Goal: Information Seeking & Learning: Check status

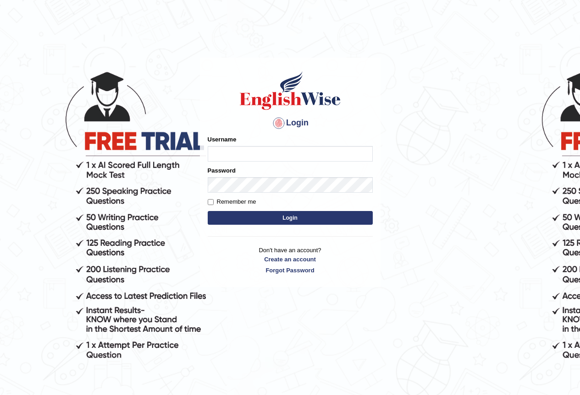
click at [579, 188] on html "Login Please fix the following errors: Username Password Remember me Login Don'…" at bounding box center [290, 197] width 580 height 395
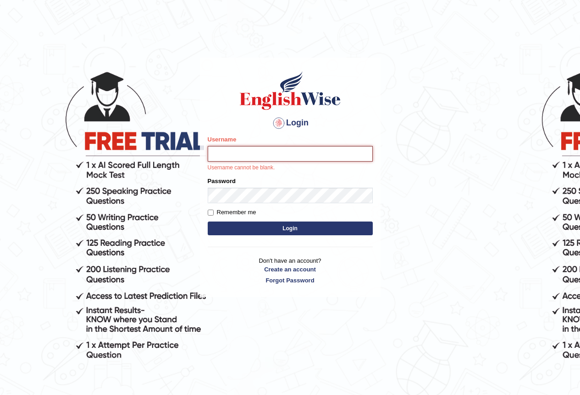
click at [248, 149] on input "Username" at bounding box center [290, 154] width 165 height 16
type input "GeeKaur"
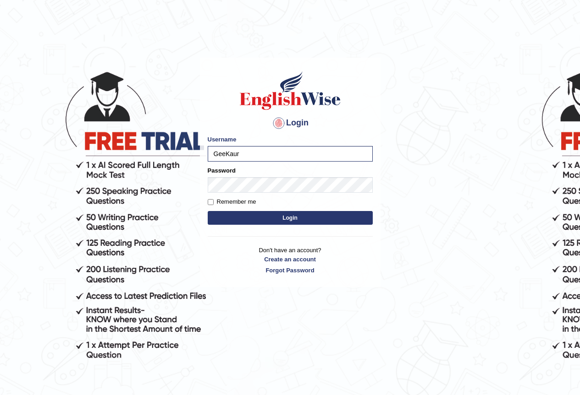
click at [216, 197] on form "Please fix the following errors: Username GeeKaur Password Remember me Login" at bounding box center [290, 181] width 165 height 92
click at [209, 204] on input "Remember me" at bounding box center [211, 202] width 6 height 6
checkbox input "true"
click at [275, 220] on button "Login" at bounding box center [290, 218] width 165 height 14
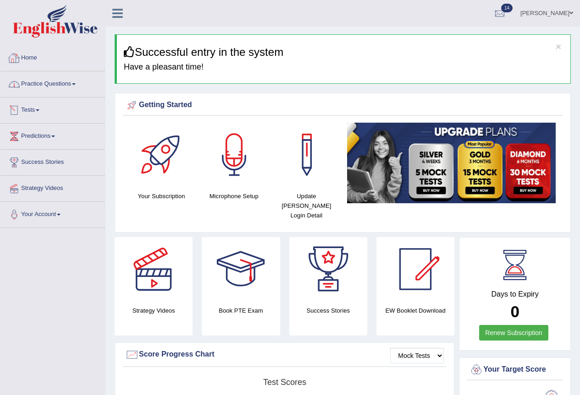
click at [75, 84] on link "Practice Questions" at bounding box center [52, 82] width 104 height 23
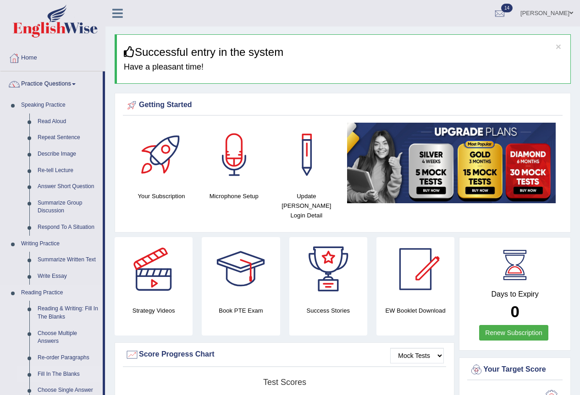
scroll to position [183, 0]
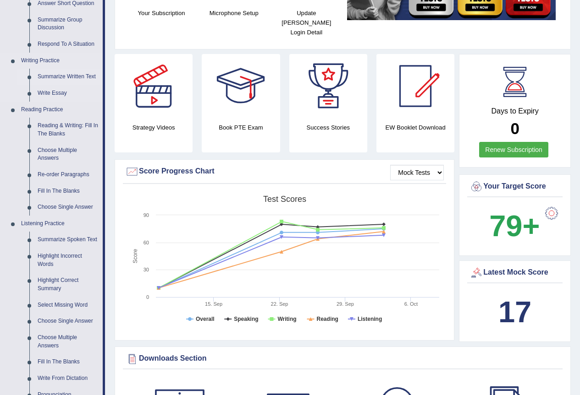
click at [48, 76] on link "Summarize Written Text" at bounding box center [67, 77] width 69 height 16
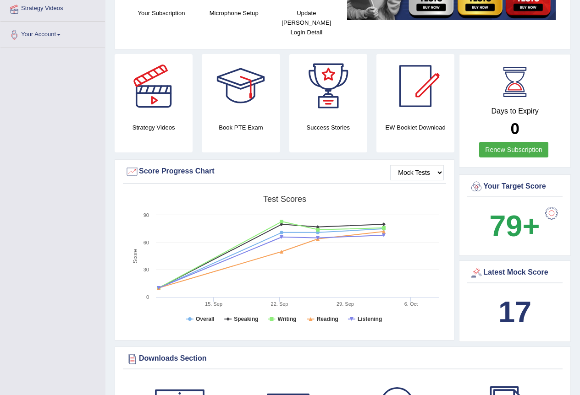
scroll to position [181, 0]
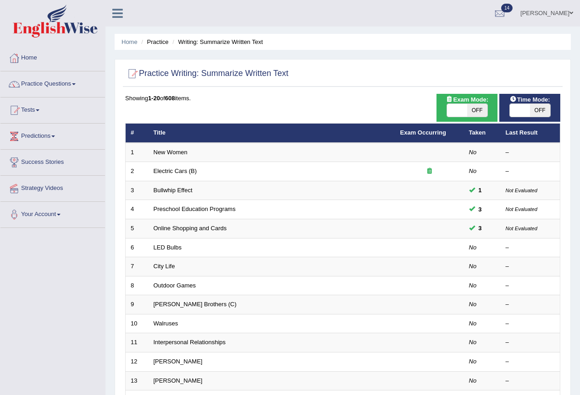
click at [71, 83] on link "Practice Questions" at bounding box center [52, 82] width 104 height 23
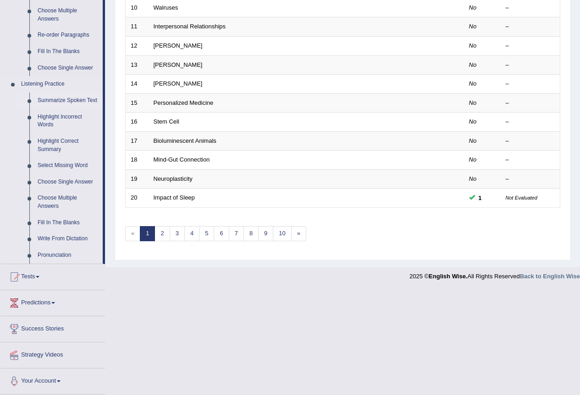
scroll to position [323, 0]
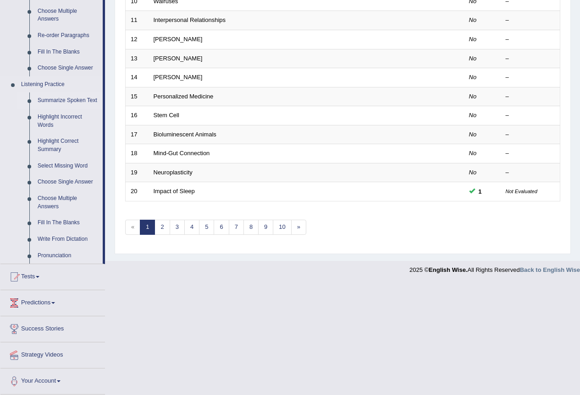
click at [67, 103] on link "Summarize Spoken Text" at bounding box center [67, 101] width 69 height 16
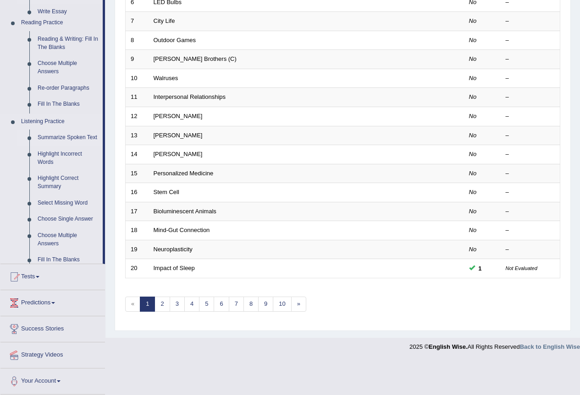
scroll to position [211, 0]
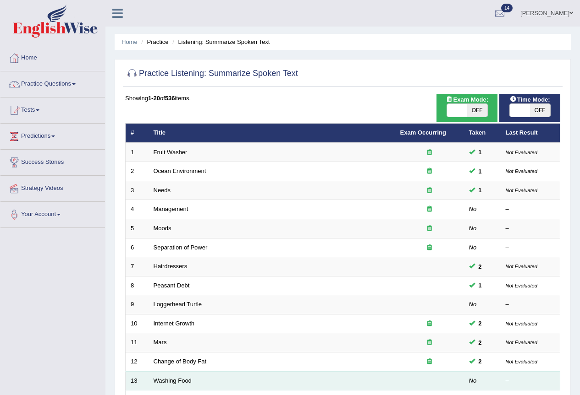
scroll to position [137, 0]
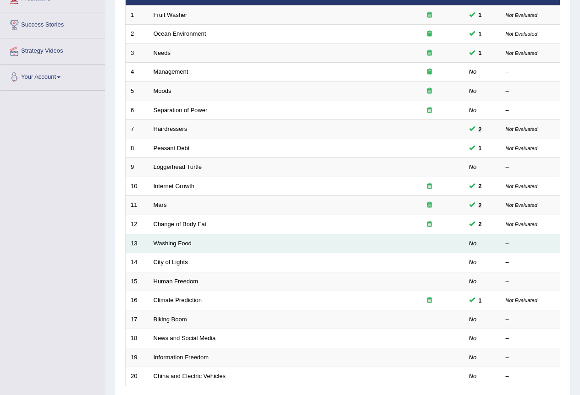
click at [173, 243] on link "Washing Food" at bounding box center [172, 243] width 38 height 7
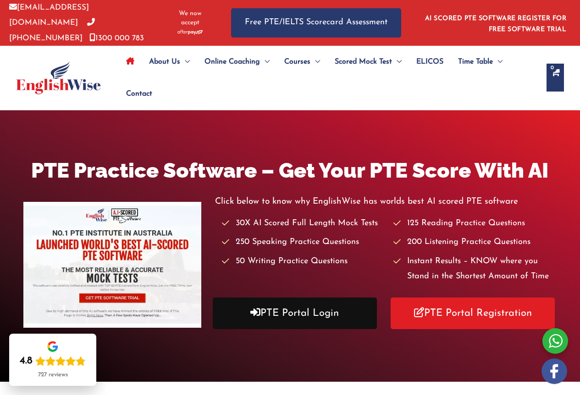
click at [317, 300] on link "PTE Portal Login" at bounding box center [295, 314] width 164 height 32
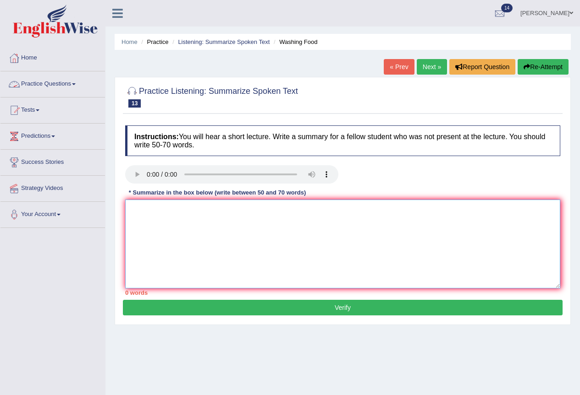
click at [196, 263] on textarea at bounding box center [342, 244] width 435 height 89
click at [210, 44] on link "Listening: Summarize Spoken Text" at bounding box center [224, 41] width 92 height 7
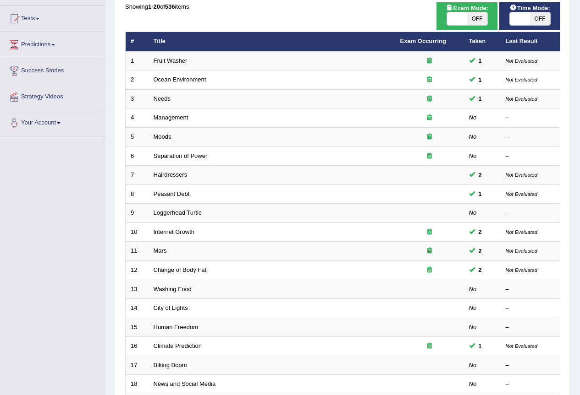
scroll to position [183, 0]
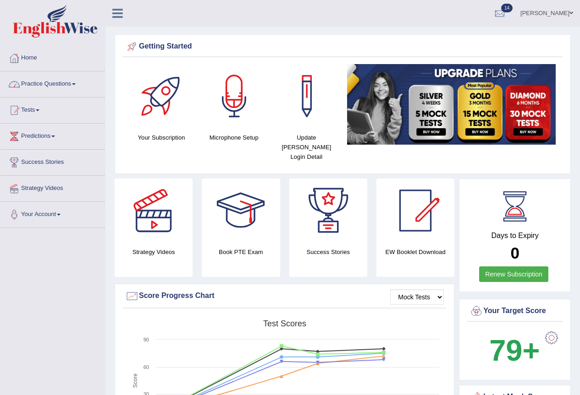
click at [62, 81] on link "Practice Questions" at bounding box center [52, 82] width 104 height 23
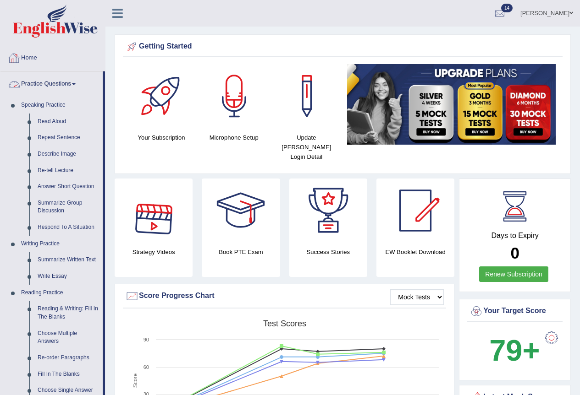
click at [78, 78] on link "Practice Questions" at bounding box center [51, 82] width 102 height 23
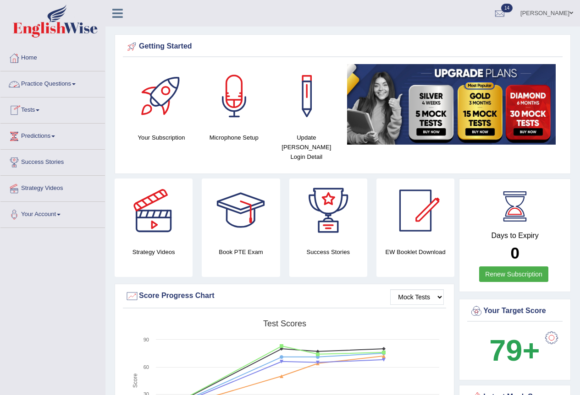
click at [38, 110] on link "Tests" at bounding box center [52, 109] width 104 height 23
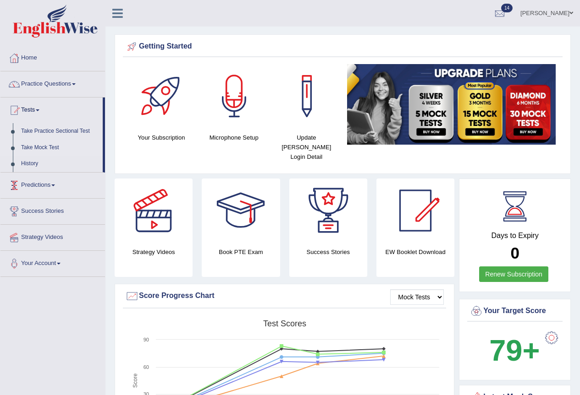
click at [52, 143] on link "Take Mock Test" at bounding box center [60, 148] width 86 height 16
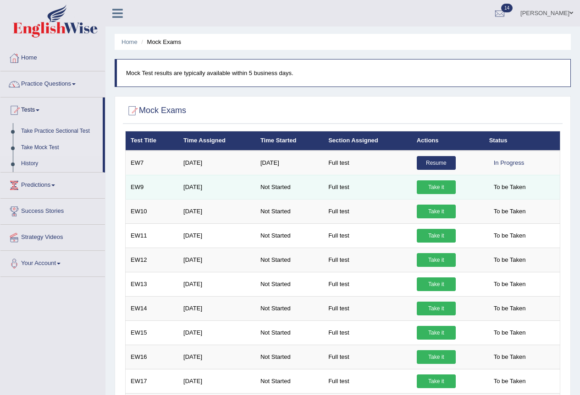
click at [427, 187] on link "Take it" at bounding box center [435, 188] width 39 height 14
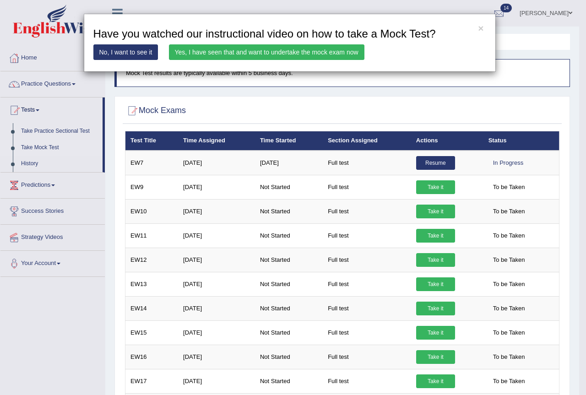
click at [250, 50] on link "Yes, I have seen that and want to undertake the mock exam now" at bounding box center [267, 52] width 196 height 16
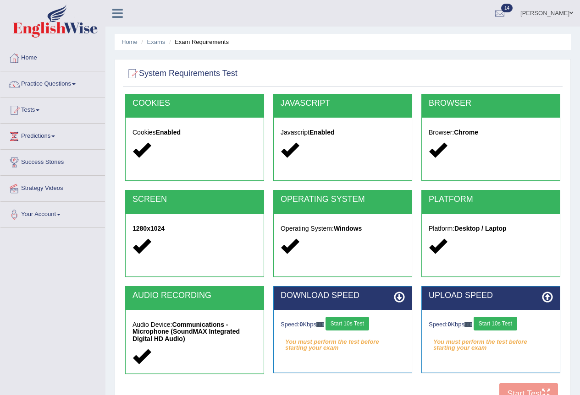
scroll to position [46, 0]
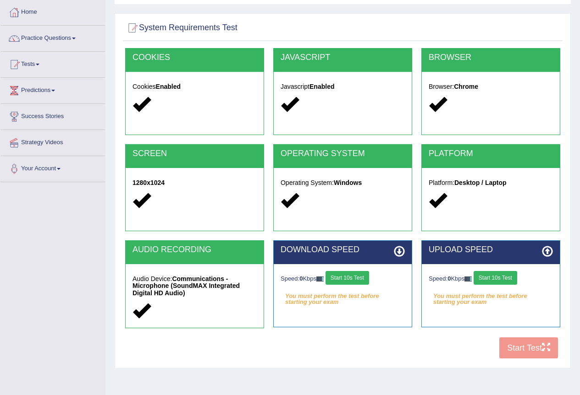
click at [346, 279] on button "Start 10s Test" at bounding box center [347, 278] width 44 height 14
click at [493, 279] on button "Start 10s Test" at bounding box center [495, 278] width 44 height 14
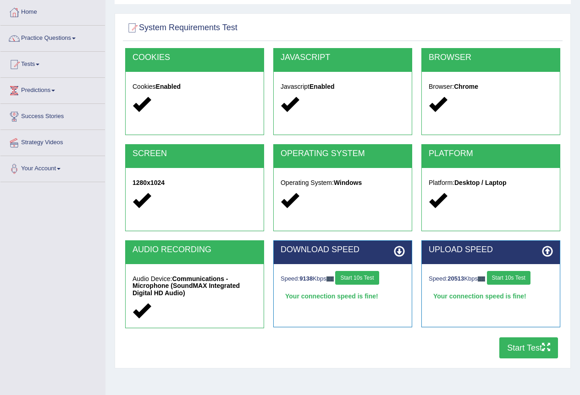
click at [543, 348] on icon "button" at bounding box center [546, 347] width 8 height 8
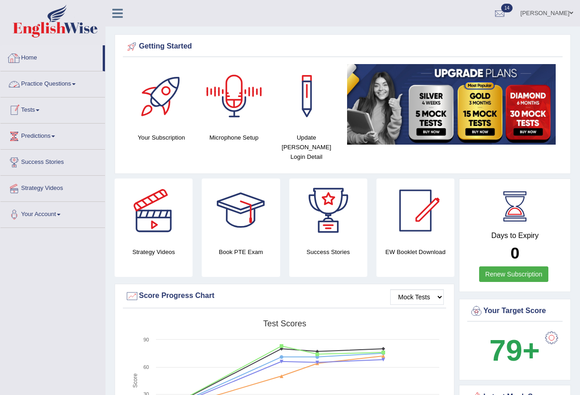
click at [39, 105] on link "Tests" at bounding box center [52, 109] width 104 height 23
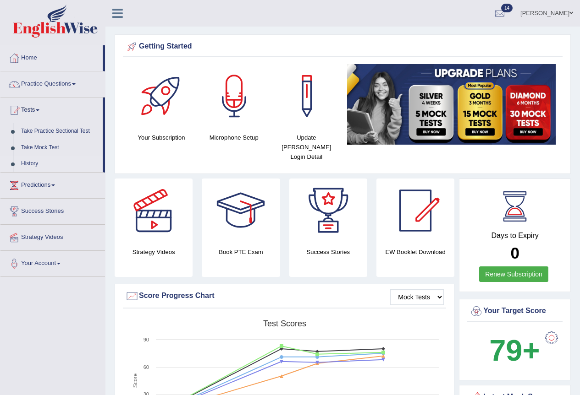
click at [26, 164] on link "History" at bounding box center [60, 164] width 86 height 16
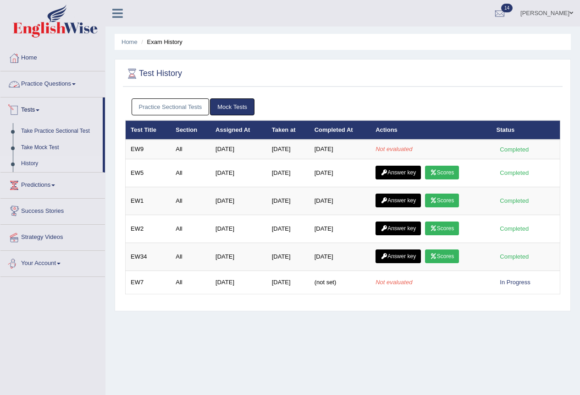
click at [50, 79] on link "Practice Questions" at bounding box center [52, 82] width 104 height 23
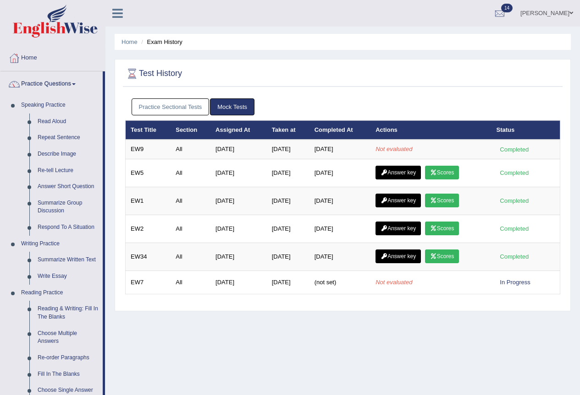
click at [154, 110] on link "Practice Sectional Tests" at bounding box center [171, 107] width 78 height 17
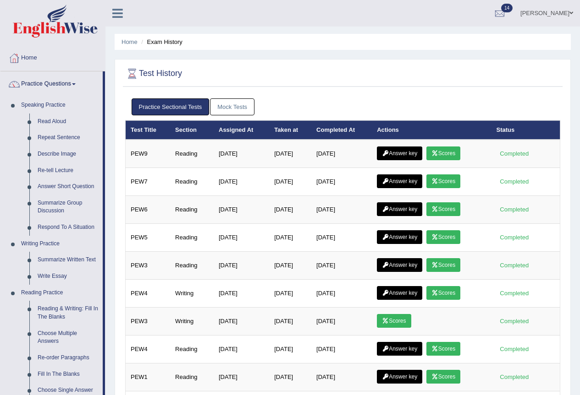
click at [228, 104] on link "Mock Tests" at bounding box center [232, 107] width 44 height 17
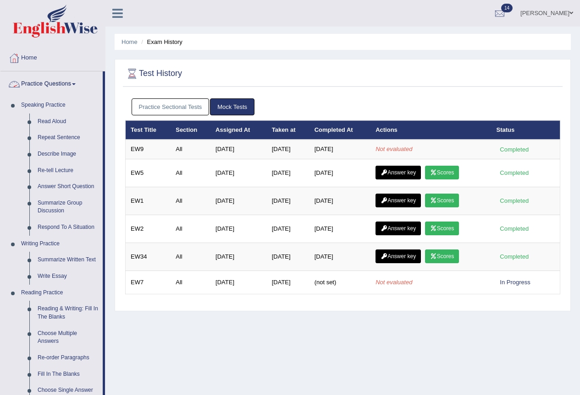
click at [68, 81] on link "Practice Questions" at bounding box center [51, 82] width 102 height 23
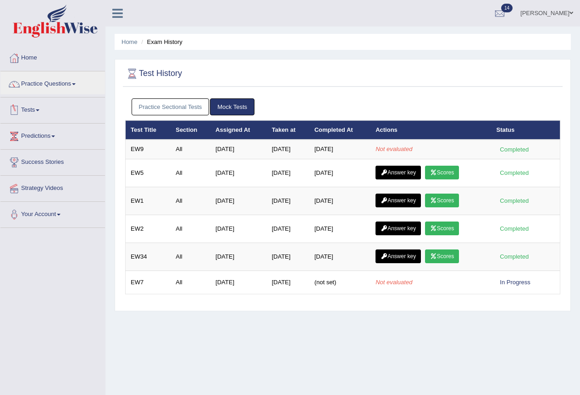
click at [39, 110] on span at bounding box center [38, 111] width 4 height 2
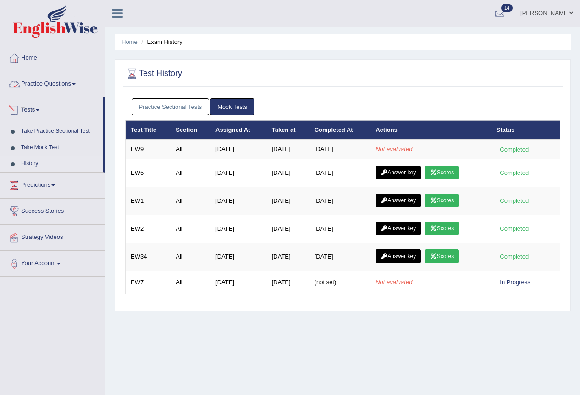
click at [66, 81] on link "Practice Questions" at bounding box center [52, 82] width 104 height 23
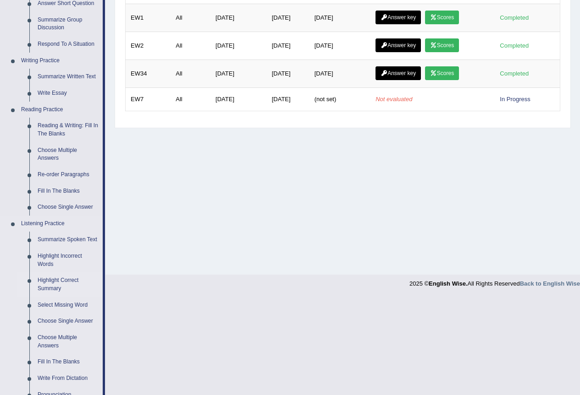
scroll to position [229, 0]
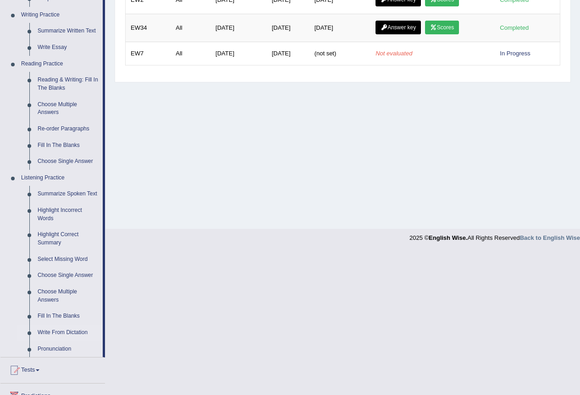
click at [44, 330] on link "Write From Dictation" at bounding box center [67, 333] width 69 height 16
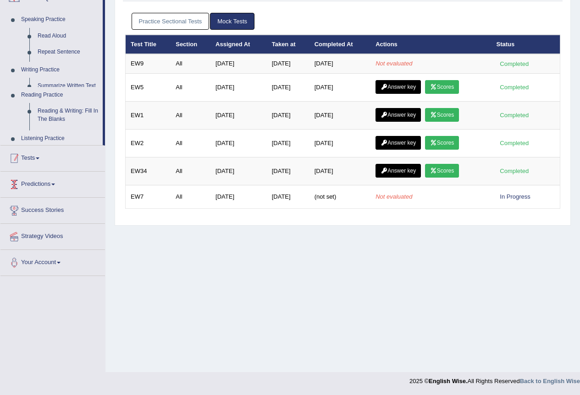
scroll to position [86, 0]
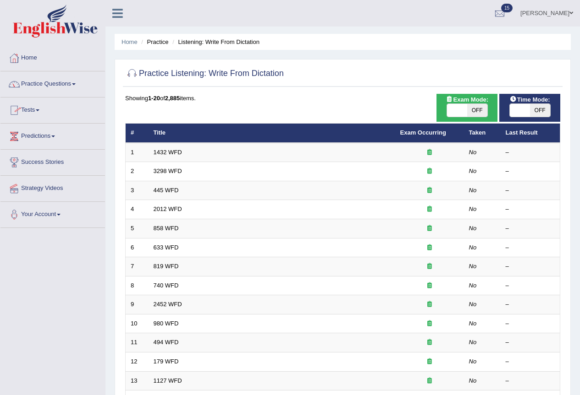
click at [40, 106] on link "Tests" at bounding box center [52, 109] width 104 height 23
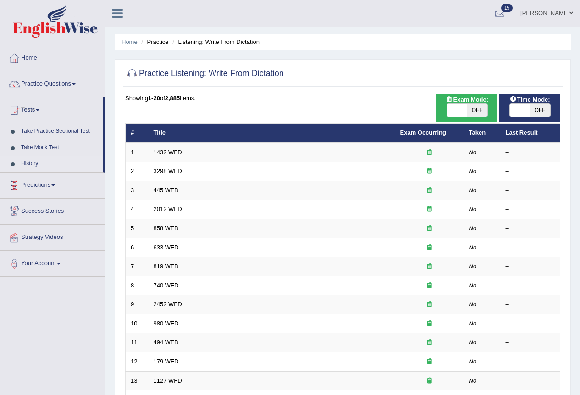
click at [26, 165] on link "History" at bounding box center [60, 164] width 86 height 16
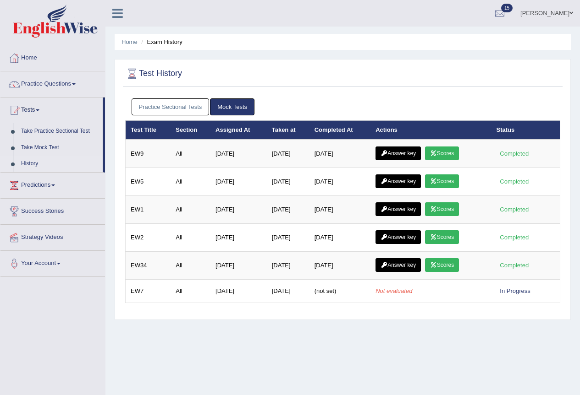
click at [442, 156] on link "Scores" at bounding box center [442, 154] width 34 height 14
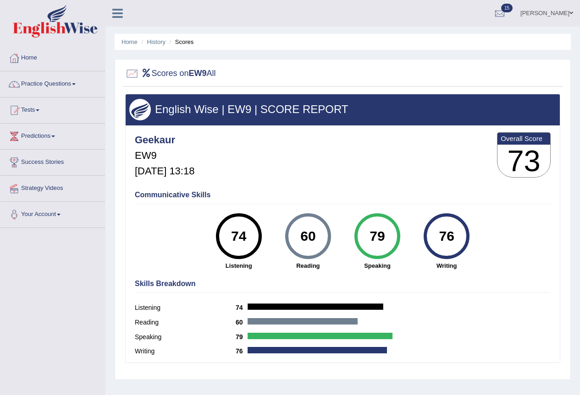
click at [39, 110] on span at bounding box center [38, 111] width 4 height 2
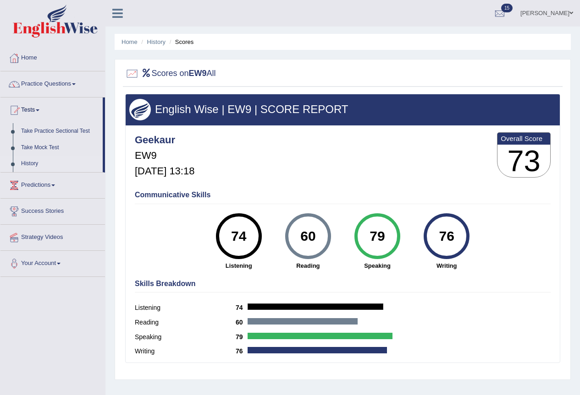
click at [27, 163] on link "History" at bounding box center [60, 164] width 86 height 16
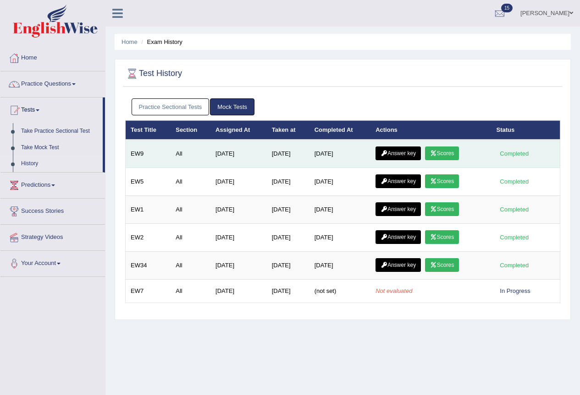
click at [401, 154] on link "Answer key" at bounding box center [397, 154] width 45 height 14
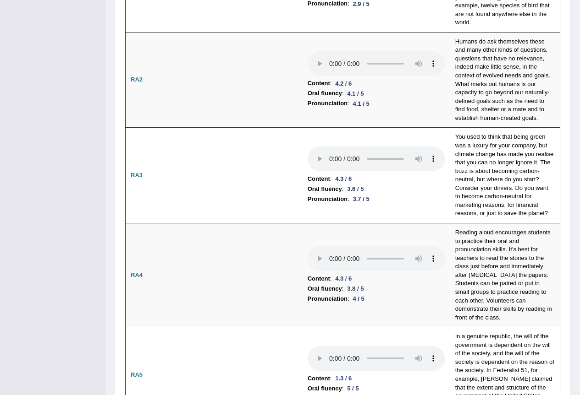
scroll to position [46, 0]
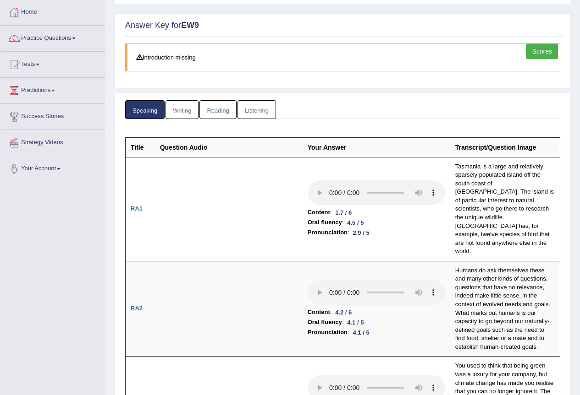
click at [178, 107] on link "Writing" at bounding box center [181, 109] width 33 height 19
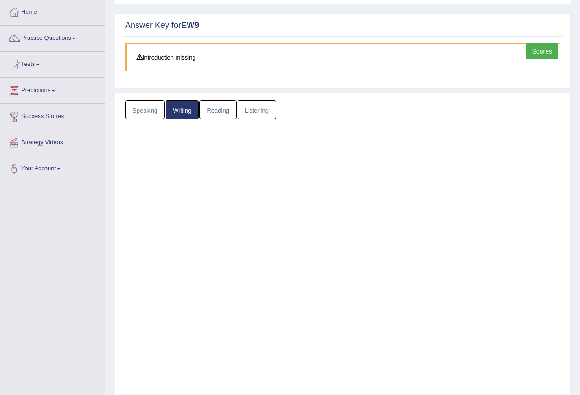
click at [181, 111] on link "Writing" at bounding box center [181, 109] width 33 height 19
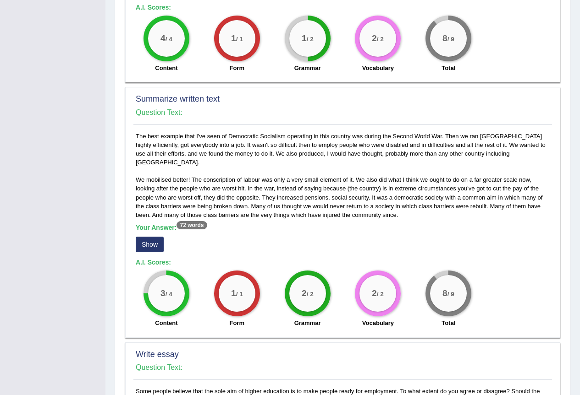
scroll to position [275, 0]
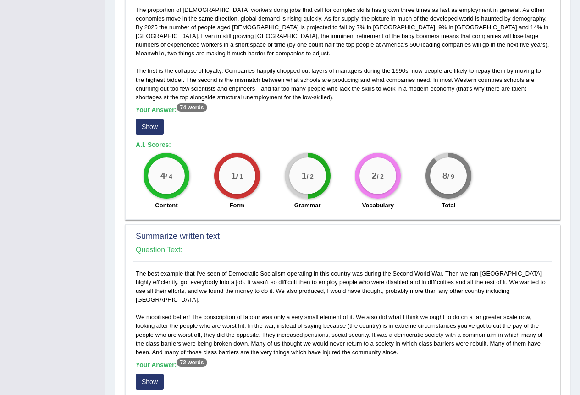
click at [153, 122] on button "Show" at bounding box center [150, 127] width 28 height 16
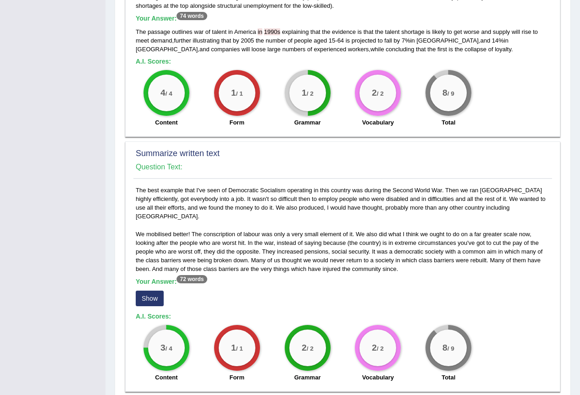
scroll to position [412, 0]
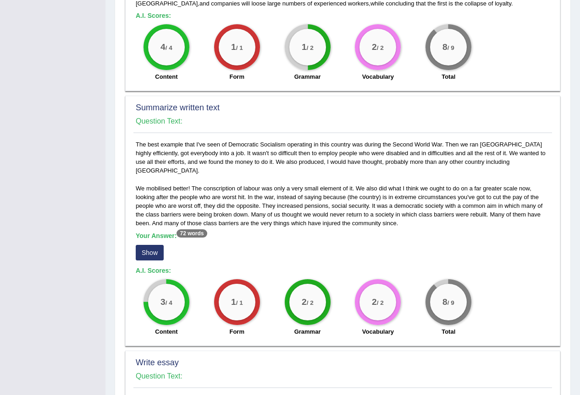
click at [152, 245] on button "Show" at bounding box center [150, 253] width 28 height 16
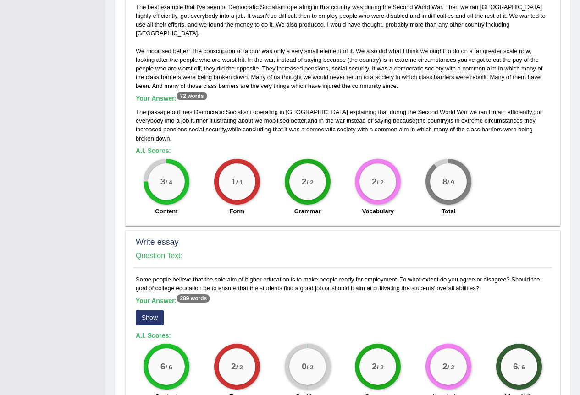
scroll to position [641, 0]
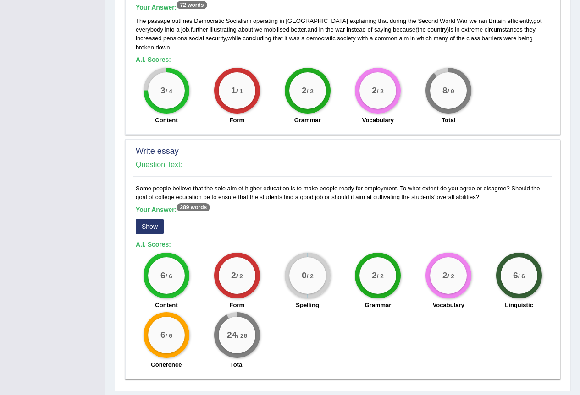
click at [152, 219] on button "Show" at bounding box center [150, 227] width 28 height 16
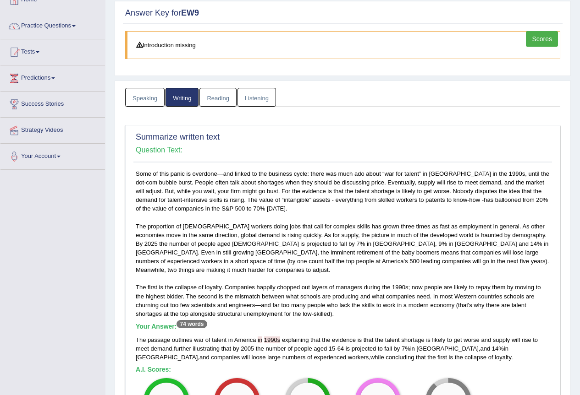
scroll to position [0, 0]
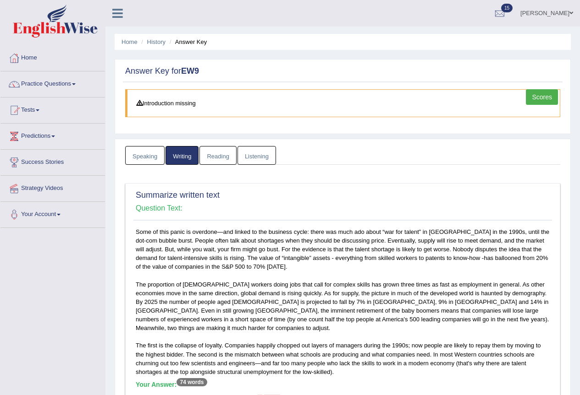
click at [216, 152] on link "Reading" at bounding box center [217, 155] width 37 height 19
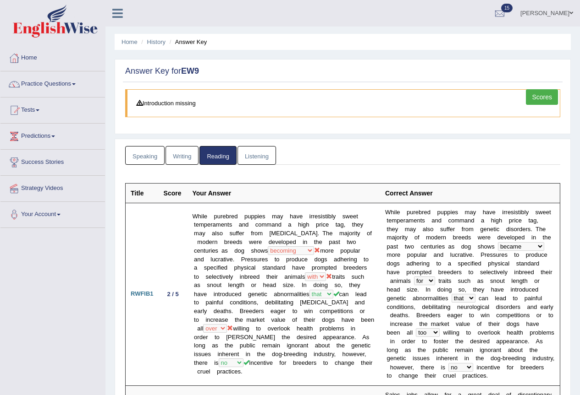
click at [266, 161] on link "Listening" at bounding box center [256, 155] width 38 height 19
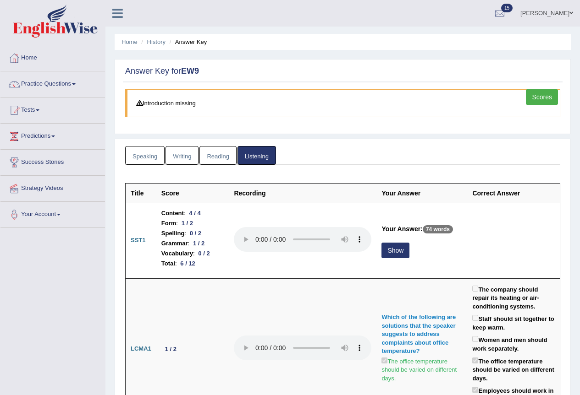
scroll to position [92, 0]
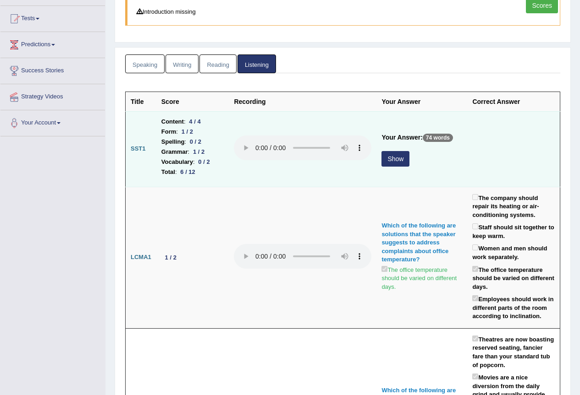
click at [390, 156] on button "Show" at bounding box center [395, 159] width 28 height 16
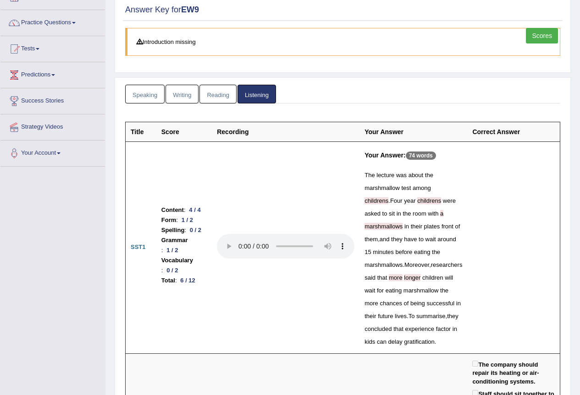
scroll to position [0, 0]
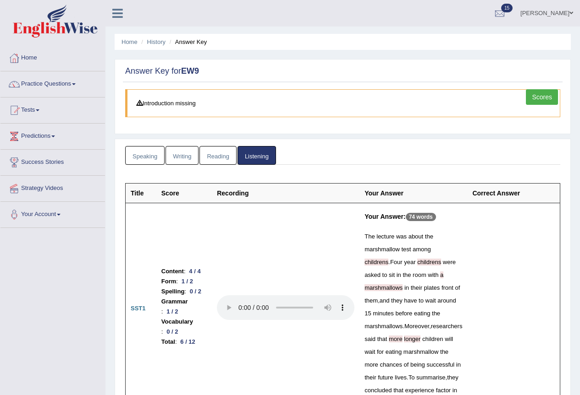
click at [134, 161] on link "Speaking" at bounding box center [144, 155] width 39 height 19
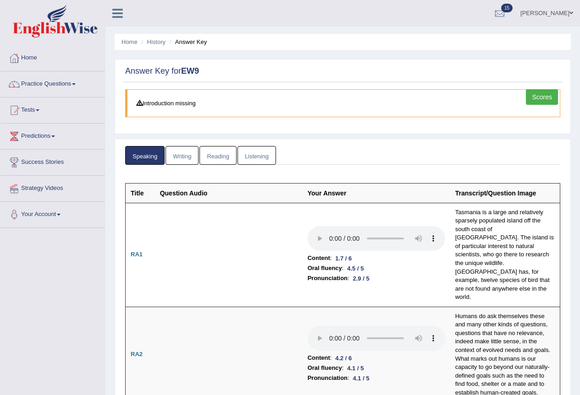
click at [184, 162] on link "Writing" at bounding box center [181, 155] width 33 height 19
